Goal: Find specific page/section: Find specific page/section

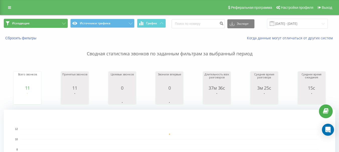
click at [43, 24] on button "Исходящие" at bounding box center [36, 23] width 64 height 9
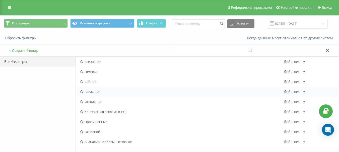
click at [107, 94] on div "Входящие Действия Редактировать Копировать Удалить По умолчанию Поделиться" at bounding box center [207, 92] width 263 height 10
click at [88, 92] on span "Входящие" at bounding box center [182, 92] width 204 height 4
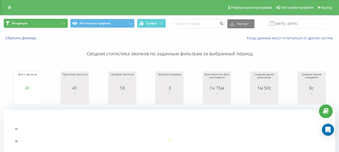
click at [48, 21] on button "Входящие" at bounding box center [36, 23] width 64 height 9
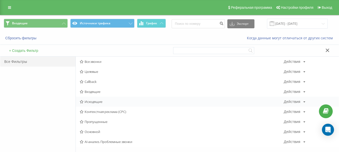
click at [97, 101] on span "Исходящие" at bounding box center [182, 102] width 204 height 4
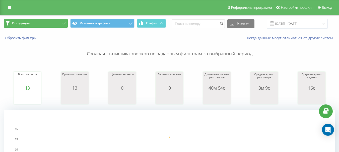
click at [58, 24] on button "Исходящие" at bounding box center [36, 23] width 64 height 9
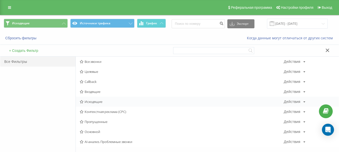
click at [100, 101] on span "Исходящие" at bounding box center [182, 102] width 204 height 4
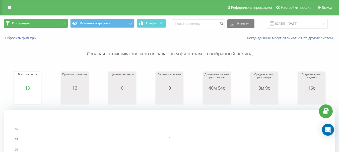
click at [63, 24] on icon at bounding box center [64, 24] width 4 height 2
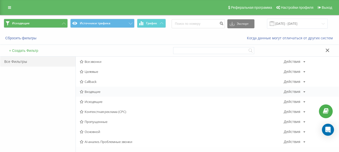
click at [97, 93] on span "Входящие" at bounding box center [182, 92] width 204 height 4
